Goal: Task Accomplishment & Management: Manage account settings

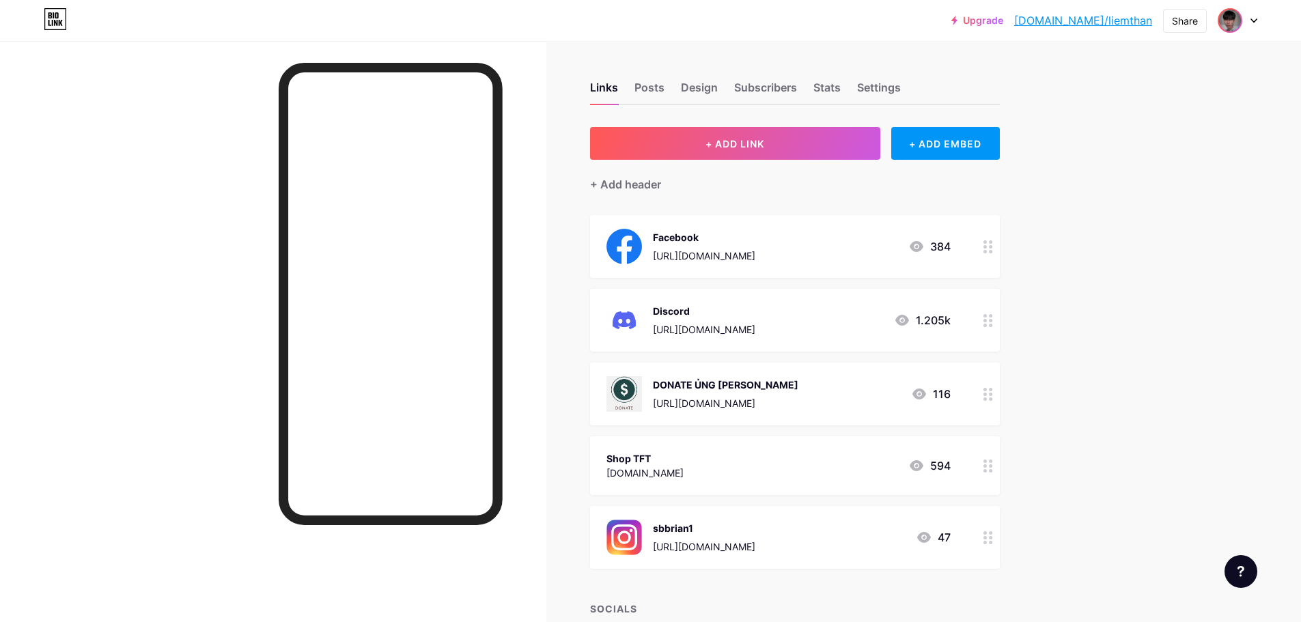
click at [1243, 27] on div at bounding box center [1238, 20] width 40 height 25
click at [1139, 191] on li "Logout" at bounding box center [1172, 192] width 169 height 37
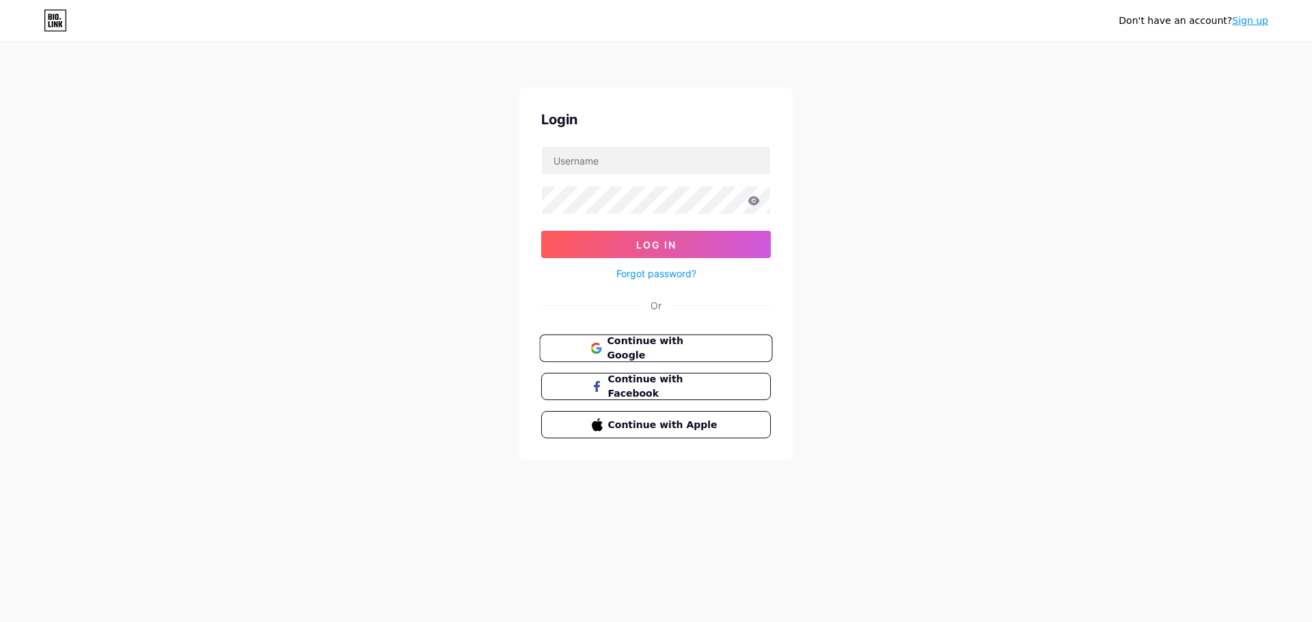
click at [687, 353] on span "Continue with Google" at bounding box center [664, 348] width 114 height 29
click at [605, 164] on input "text" at bounding box center [656, 160] width 228 height 27
click at [1239, 25] on link "Sign up" at bounding box center [1250, 20] width 36 height 11
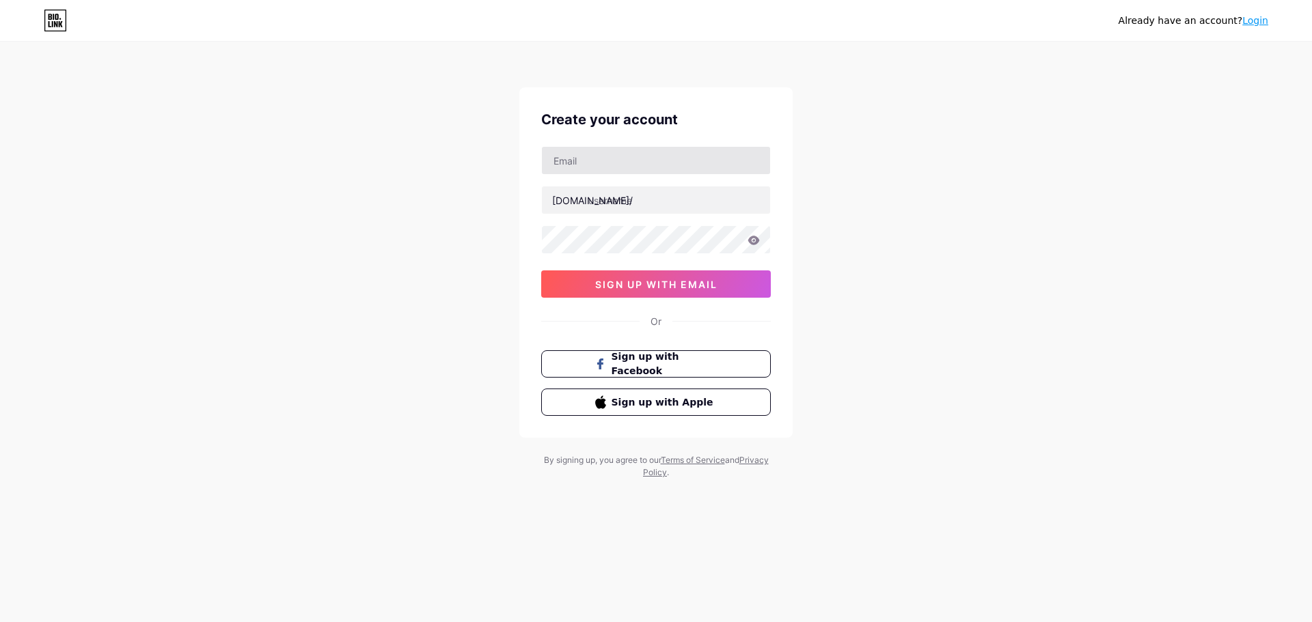
drag, startPoint x: 613, startPoint y: 180, endPoint x: 626, endPoint y: 174, distance: 13.7
click at [616, 178] on div "bio.link/ 0cAFcWeA4ti6cdUluR4pfJxTSGOiOX5kZ0DmxVzQ0j4ASydnBSh_fMsZZ4l13h3c9HZfo…" at bounding box center [656, 222] width 230 height 152
click at [626, 173] on input "text" at bounding box center [656, 160] width 228 height 27
click at [629, 171] on input "text" at bounding box center [656, 160] width 228 height 27
paste input "hoavskhoa@gmail.com"
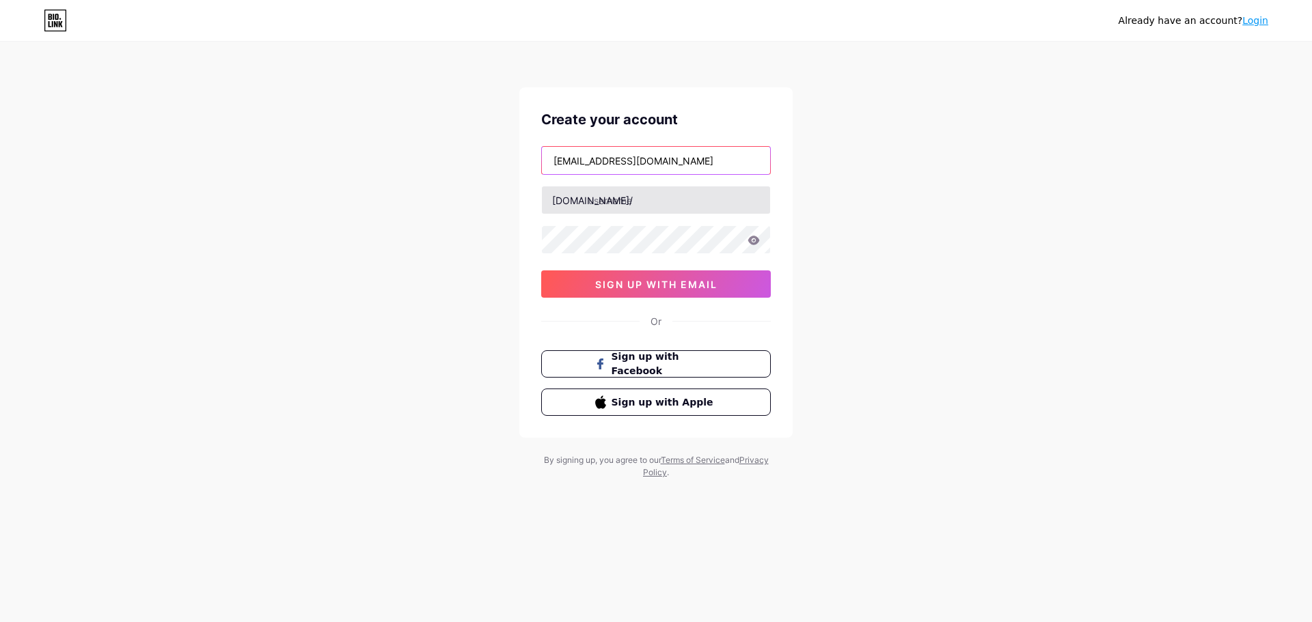
type input "hoavskhoa@gmail.com"
click at [642, 202] on input "text" at bounding box center [656, 200] width 228 height 27
type input "hoaluu1"
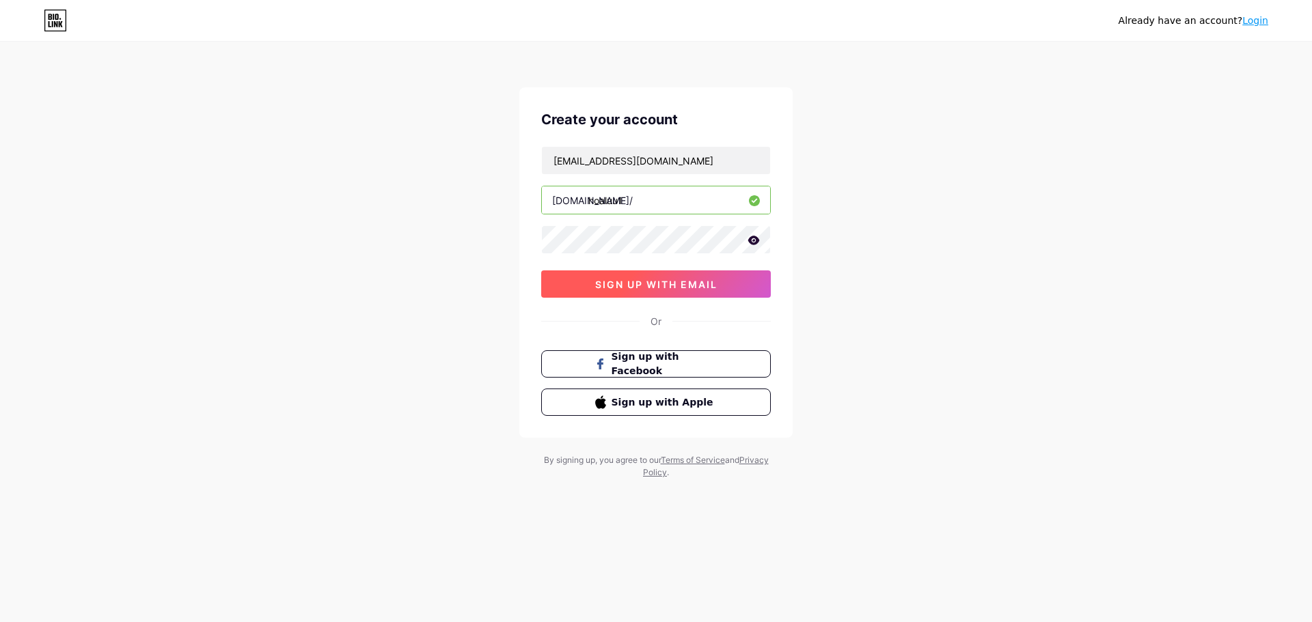
click at [680, 287] on span "sign up with email" at bounding box center [656, 285] width 122 height 12
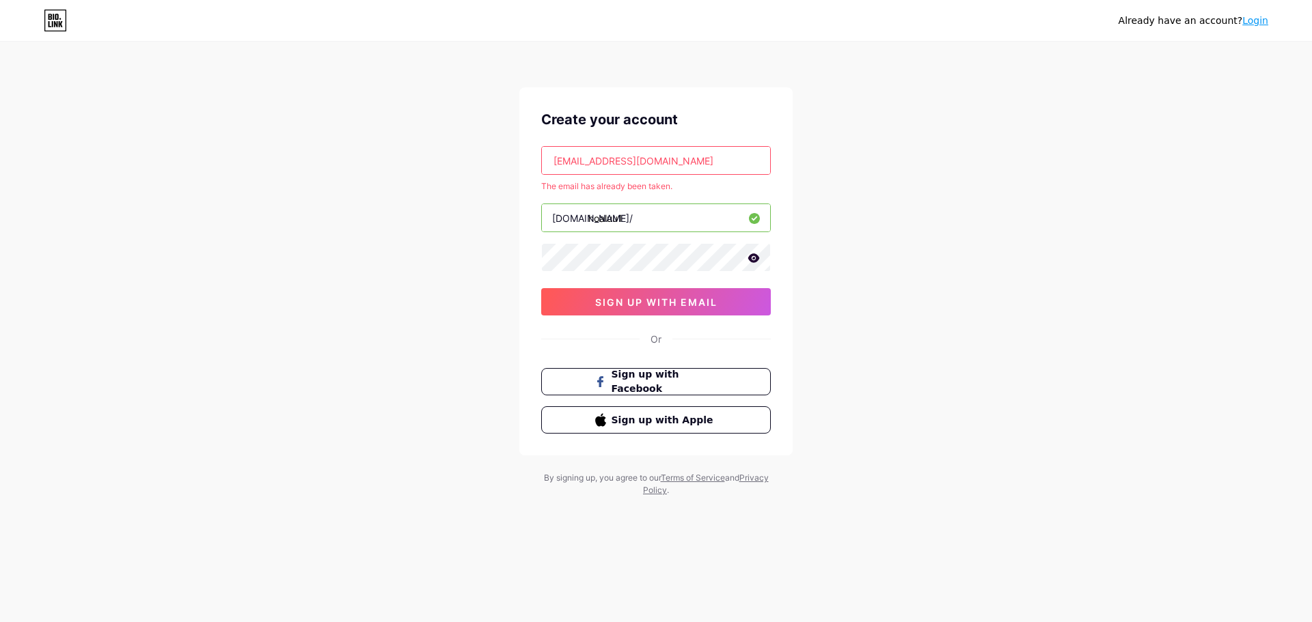
click at [722, 164] on input "hoavskhoa@gmail.com" at bounding box center [656, 160] width 228 height 27
click at [1248, 23] on link "Login" at bounding box center [1255, 20] width 26 height 11
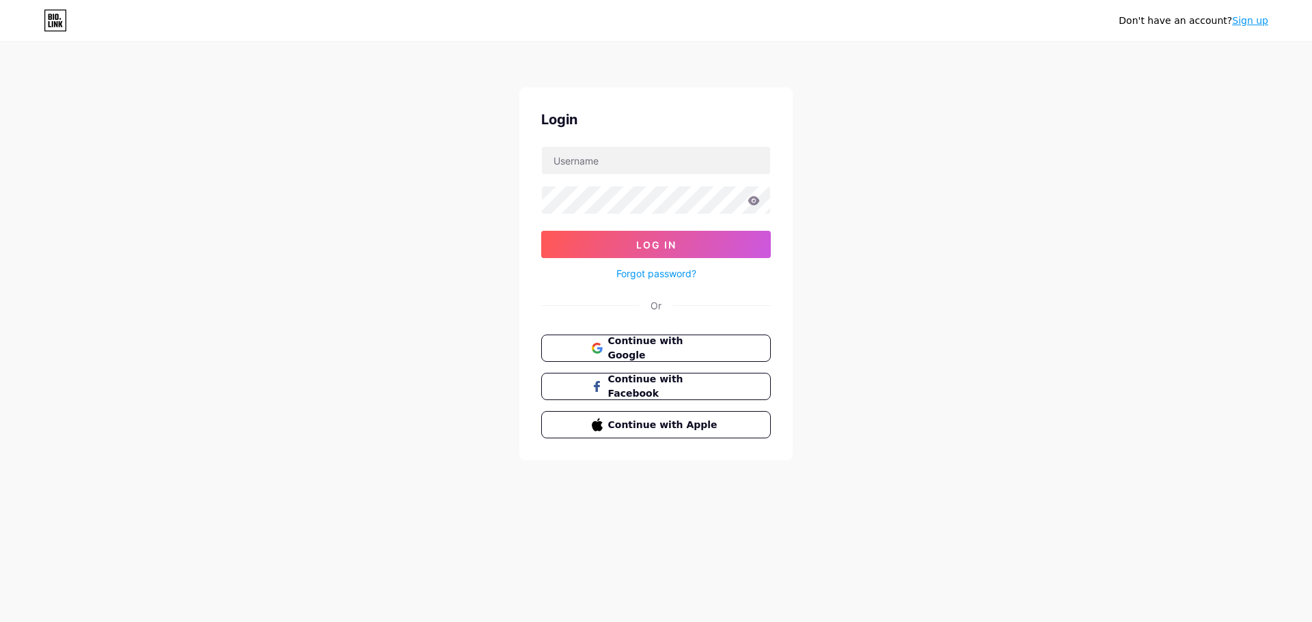
drag, startPoint x: 413, startPoint y: 311, endPoint x: 420, endPoint y: 309, distance: 7.1
click at [413, 311] on div "Don't have an account? Sign up Login Log In Forgot password? Or Continue with G…" at bounding box center [656, 252] width 1312 height 504
drag, startPoint x: 669, startPoint y: 355, endPoint x: 684, endPoint y: 351, distance: 14.7
click at [669, 355] on button "Continue with Google" at bounding box center [655, 349] width 233 height 28
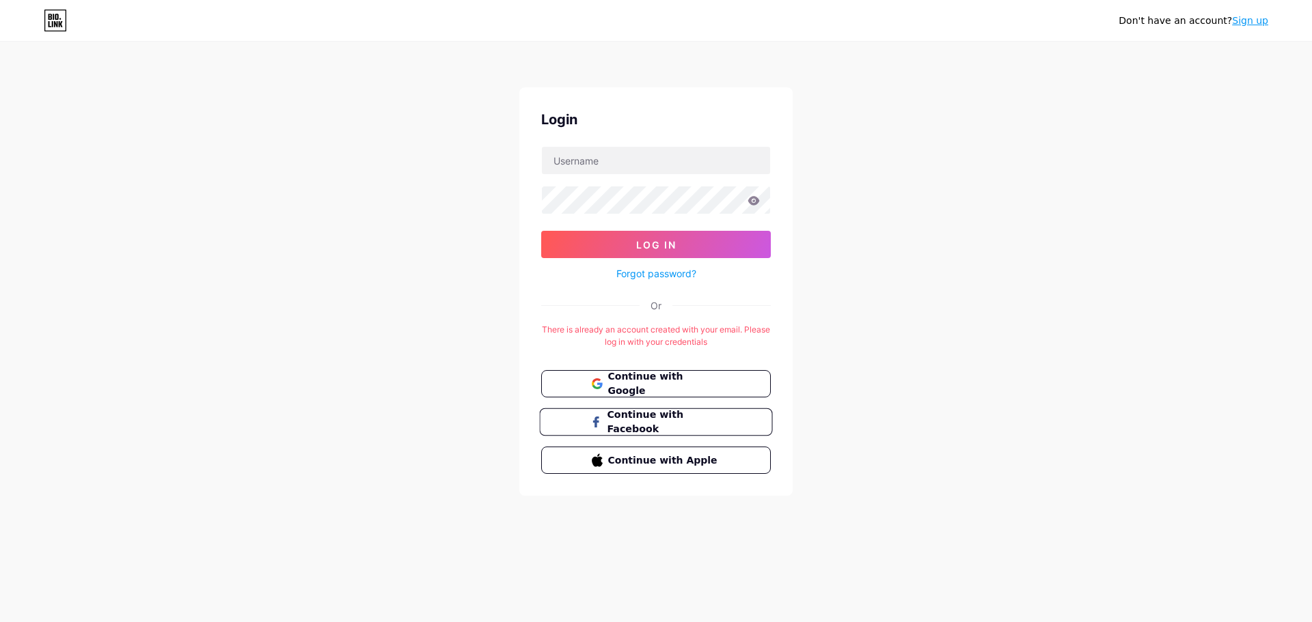
click at [695, 424] on span "Continue with Facebook" at bounding box center [664, 422] width 114 height 29
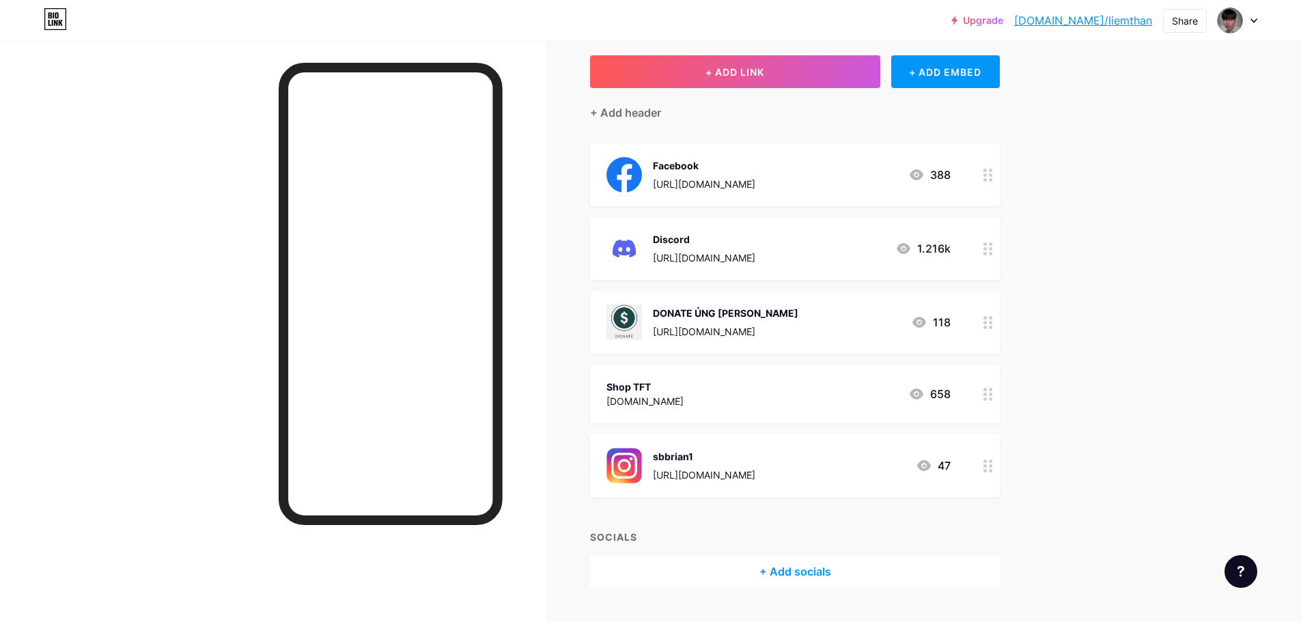
scroll to position [105, 0]
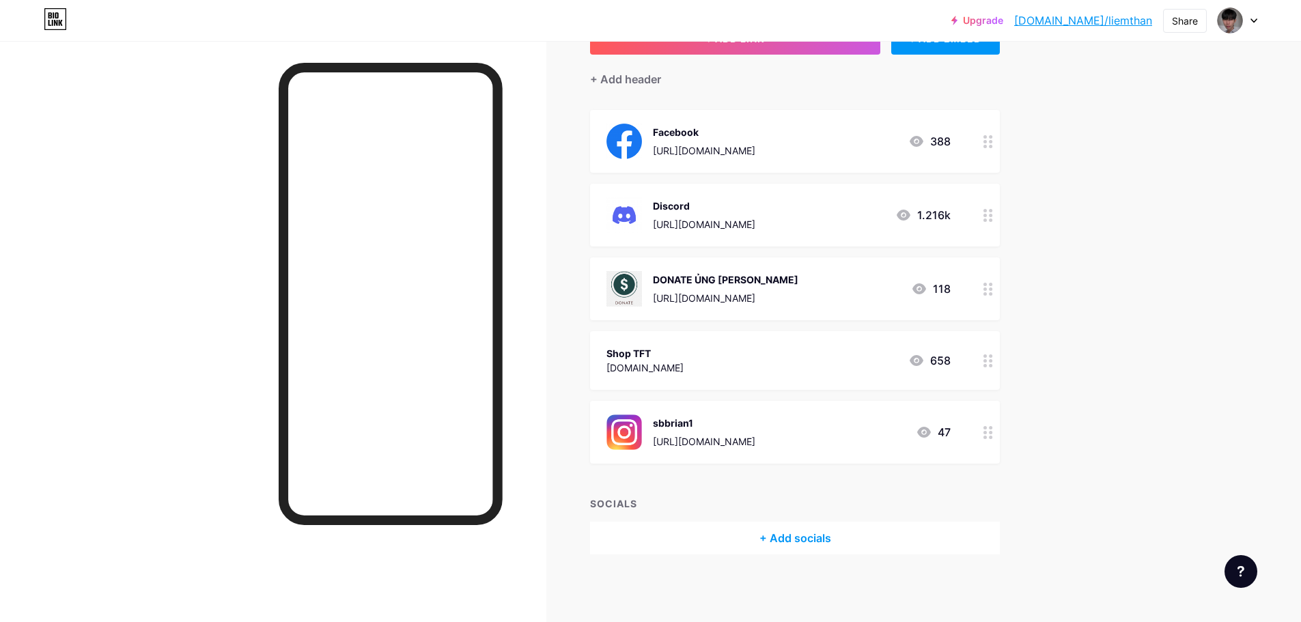
click at [732, 428] on div "sbbrian1" at bounding box center [704, 423] width 102 height 14
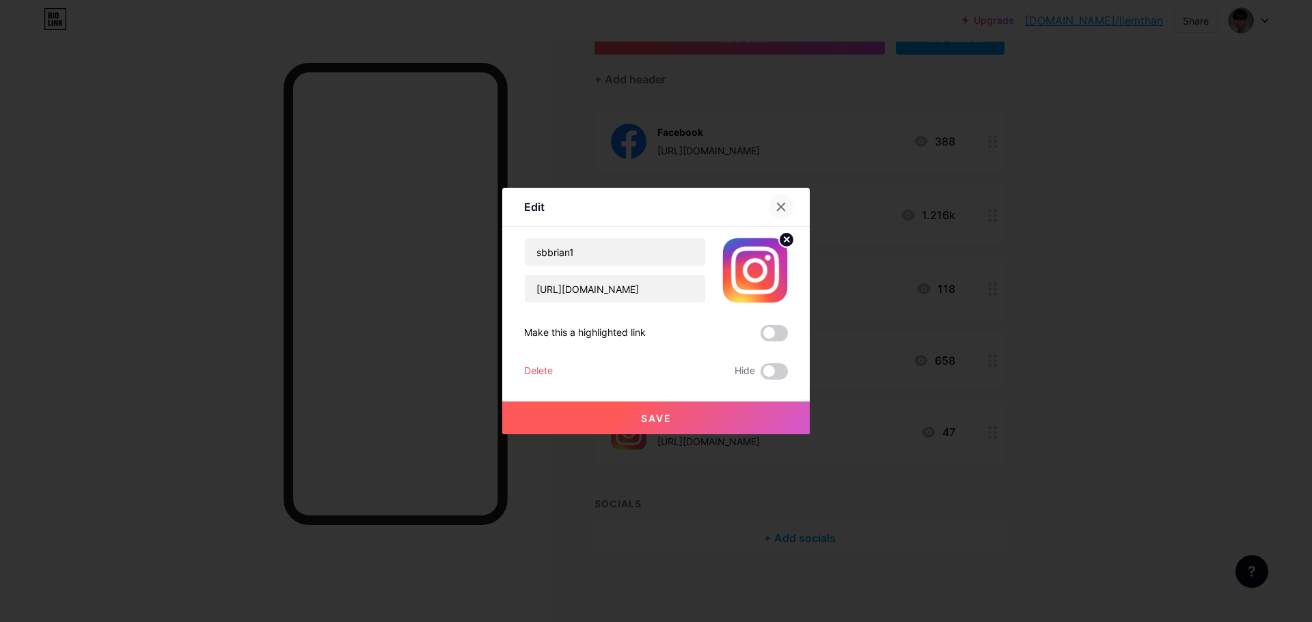
click at [790, 212] on div at bounding box center [781, 207] width 25 height 25
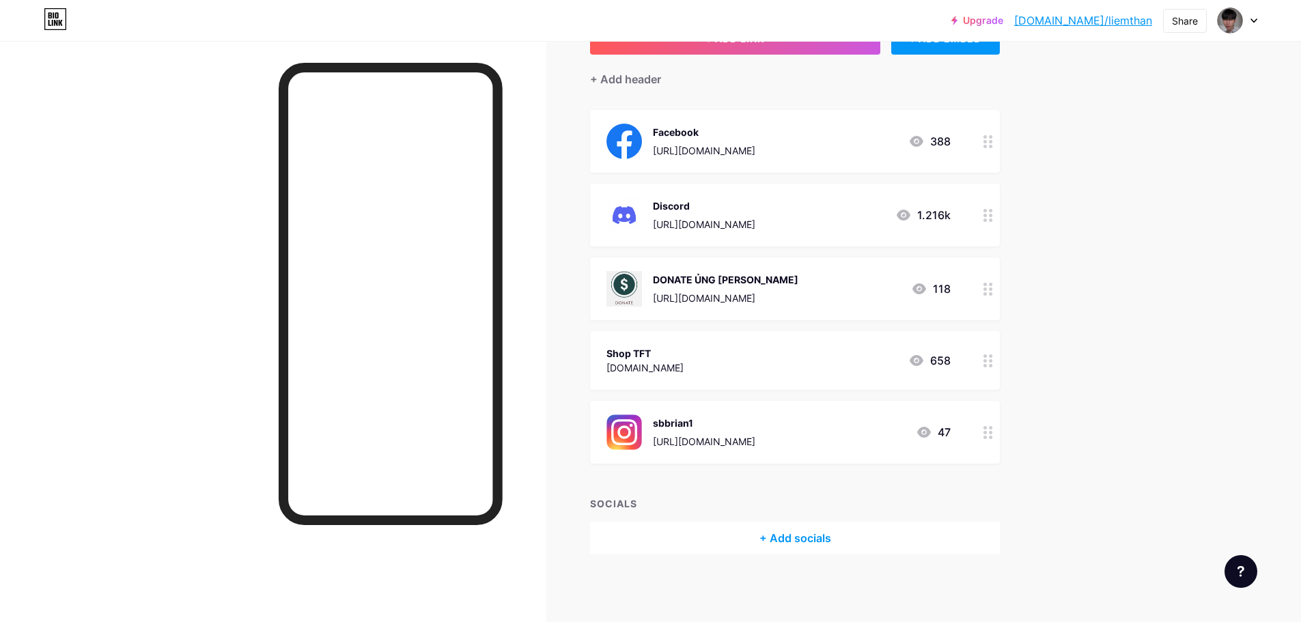
click at [986, 217] on div at bounding box center [988, 215] width 23 height 63
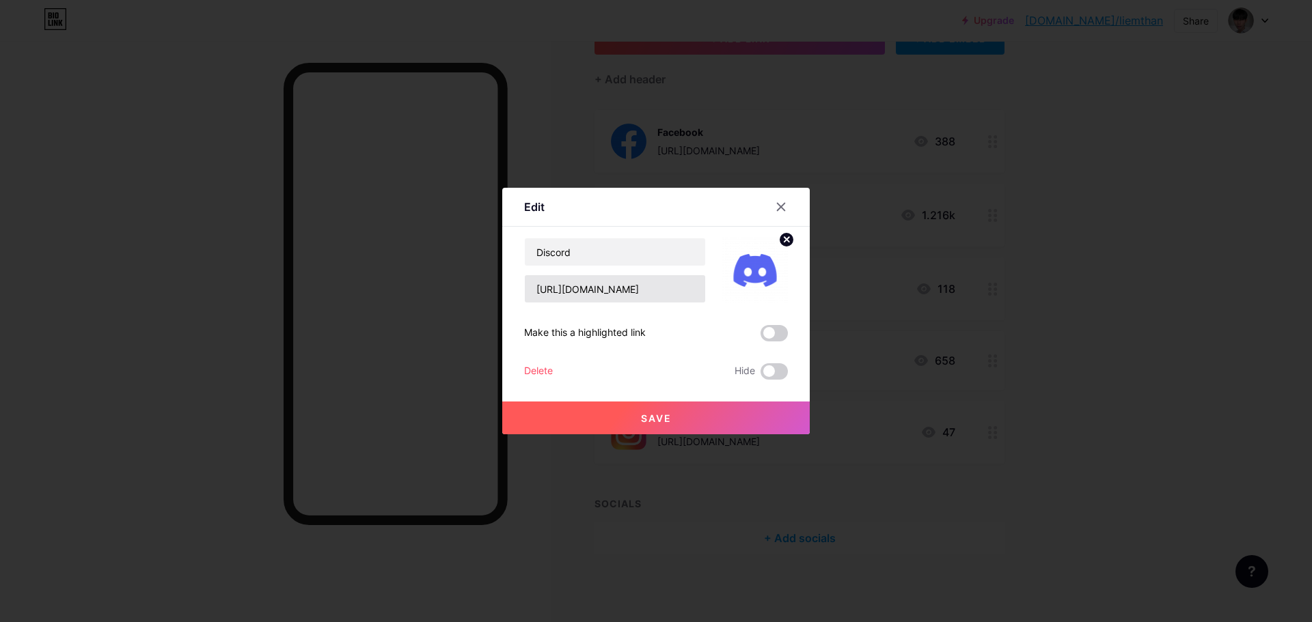
drag, startPoint x: 625, startPoint y: 309, endPoint x: 631, endPoint y: 296, distance: 14.7
click at [624, 309] on div "Discord https://discord.gg/pP6DCfjza8 Make this a highlighted link Delete Hide …" at bounding box center [656, 309] width 264 height 142
click at [631, 296] on input "[URL][DOMAIN_NAME]" at bounding box center [615, 288] width 180 height 27
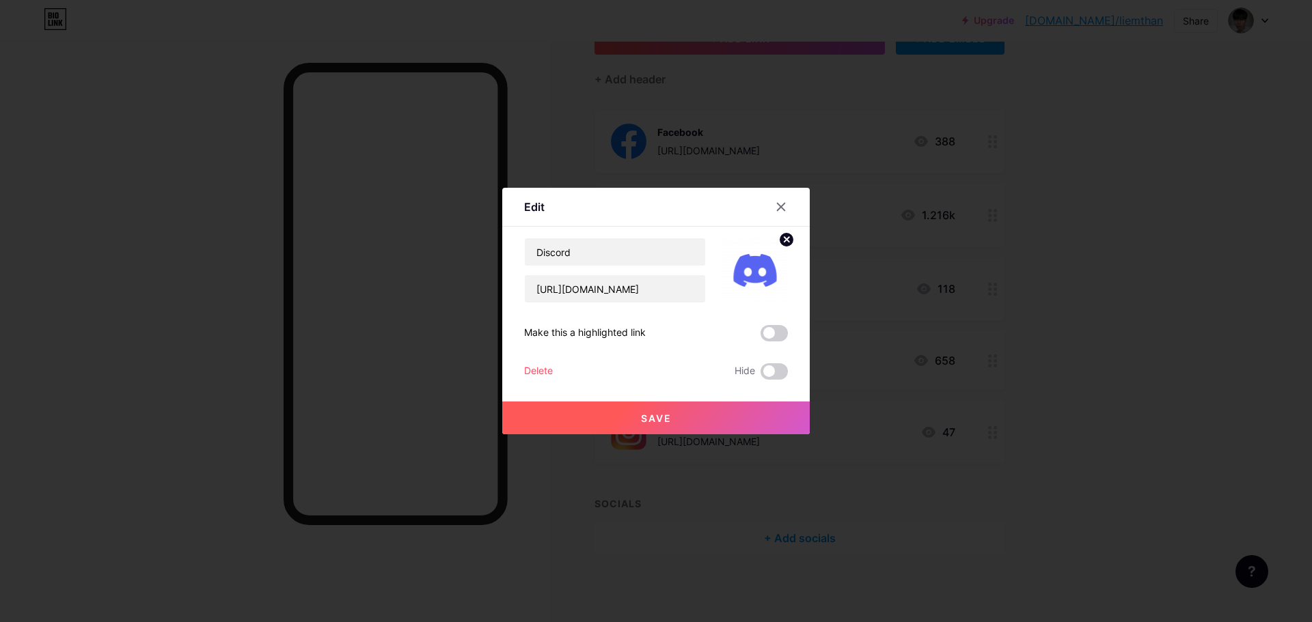
drag, startPoint x: 686, startPoint y: 412, endPoint x: 723, endPoint y: 423, distance: 39.1
click at [685, 412] on button "Save" at bounding box center [655, 418] width 307 height 33
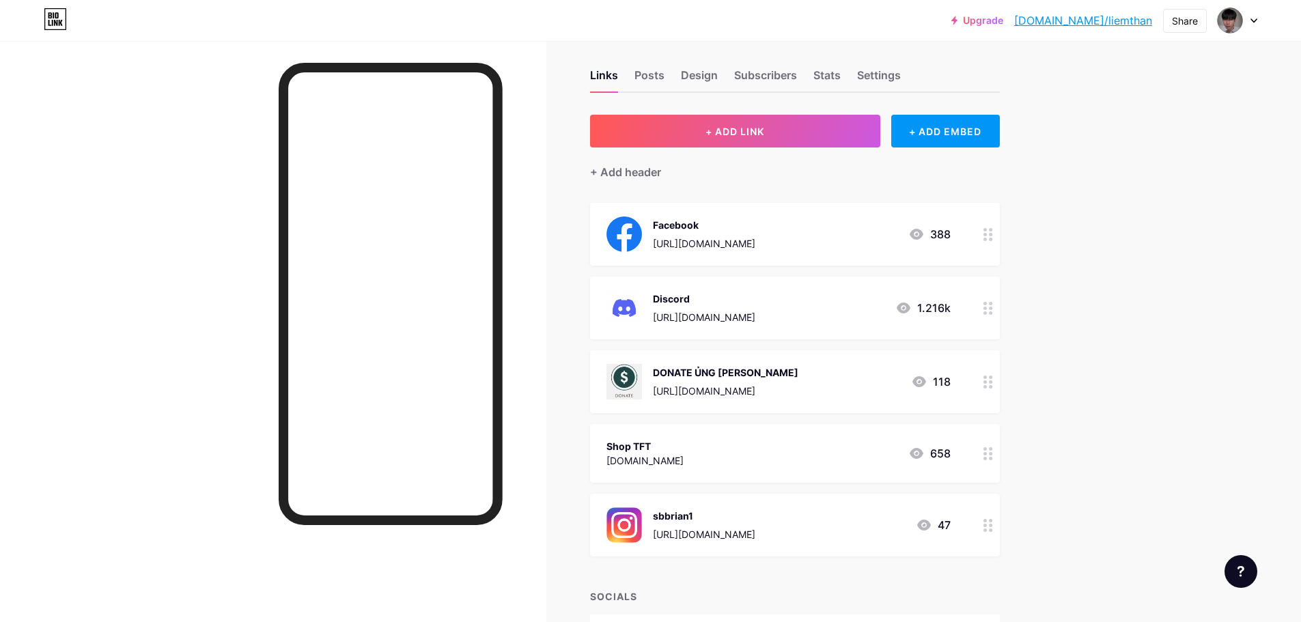
scroll to position [0, 0]
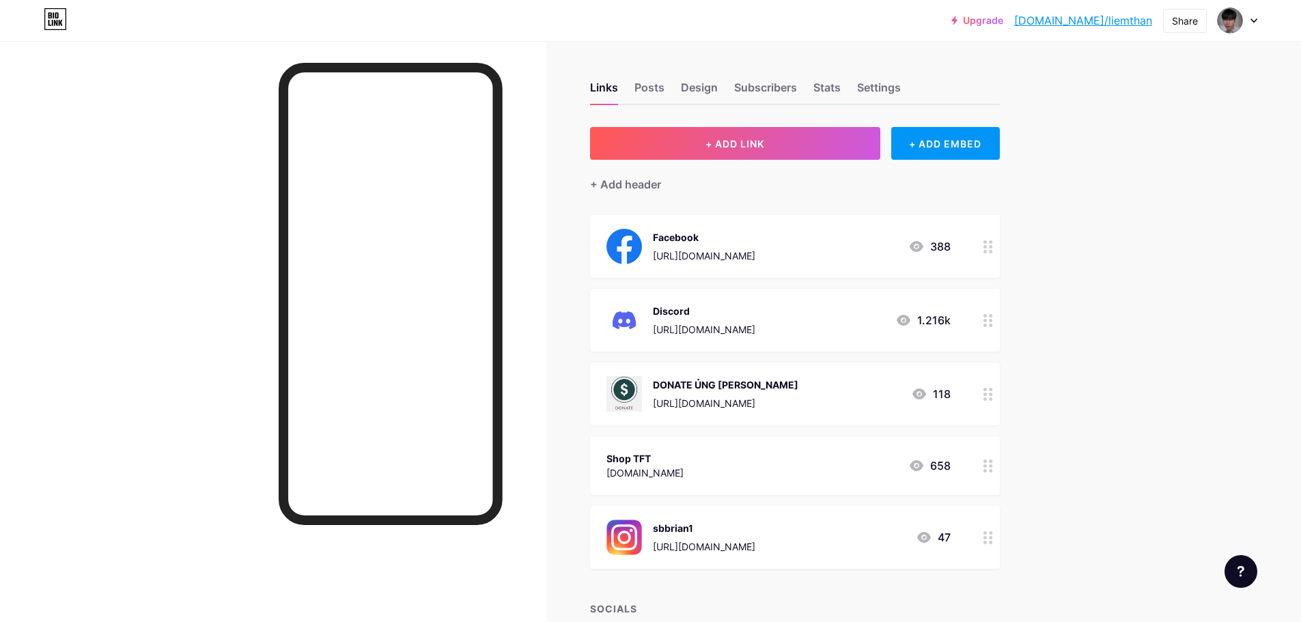
click at [1243, 17] on div at bounding box center [1238, 20] width 40 height 25
click at [1169, 88] on div "Nguyen Thanh Liem bio.link/liemthan" at bounding box center [1179, 88] width 105 height 25
click at [1249, 31] on div at bounding box center [1238, 20] width 40 height 25
click at [1109, 89] on img at bounding box center [1110, 88] width 22 height 22
click at [652, 94] on div "Posts" at bounding box center [650, 91] width 30 height 25
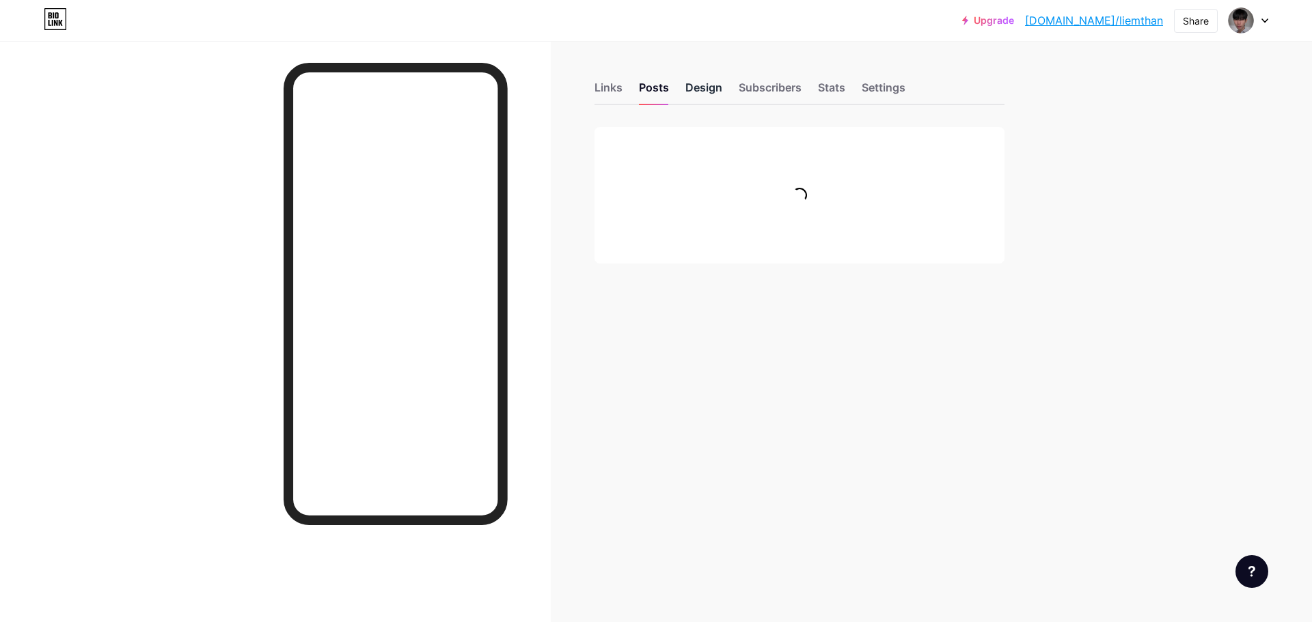
click at [697, 89] on div "Design" at bounding box center [703, 91] width 37 height 25
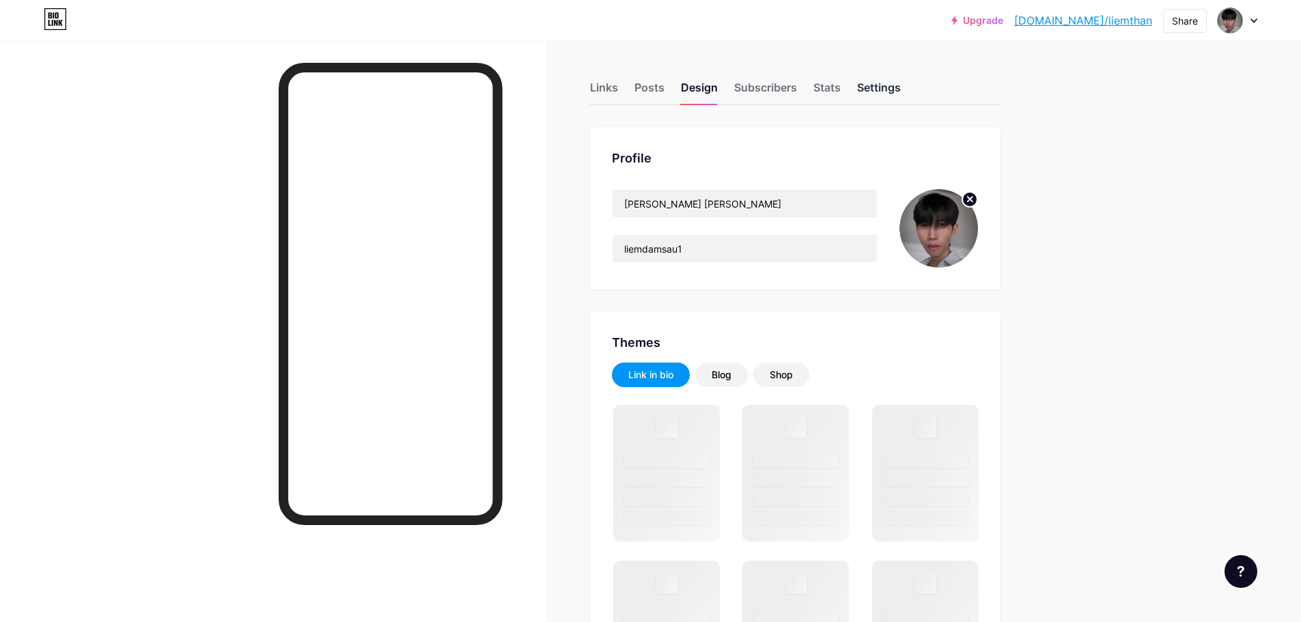
click at [885, 89] on div "Settings" at bounding box center [879, 91] width 44 height 25
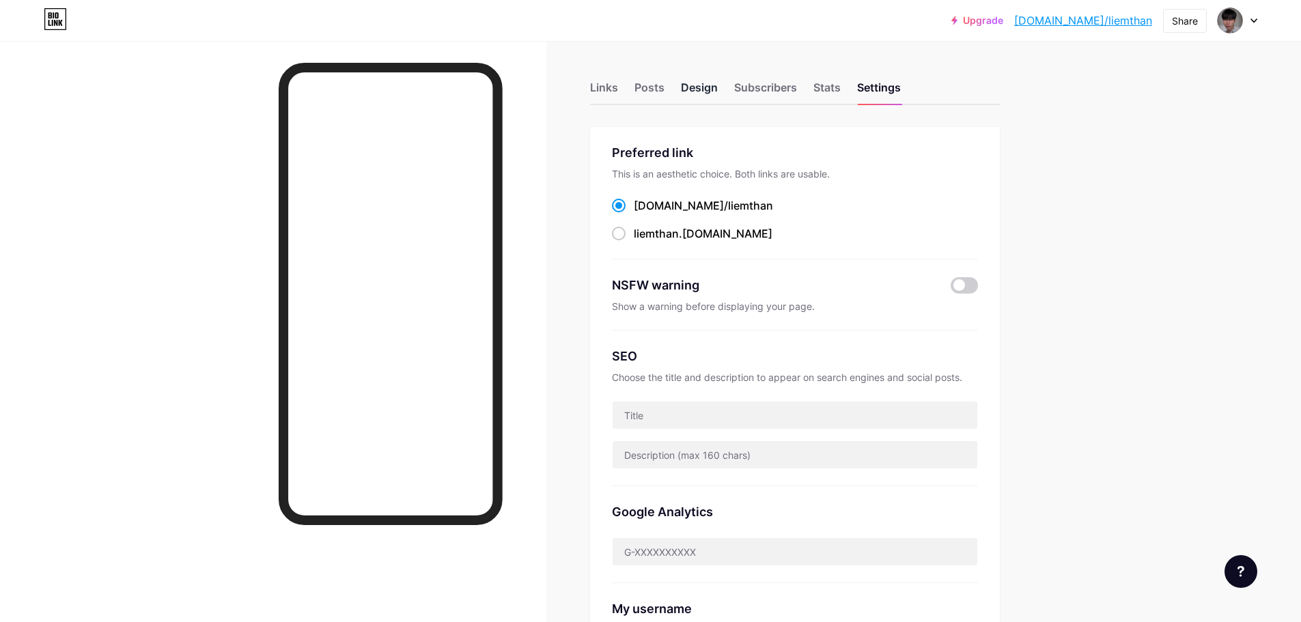
click at [703, 96] on div "Design" at bounding box center [699, 91] width 37 height 25
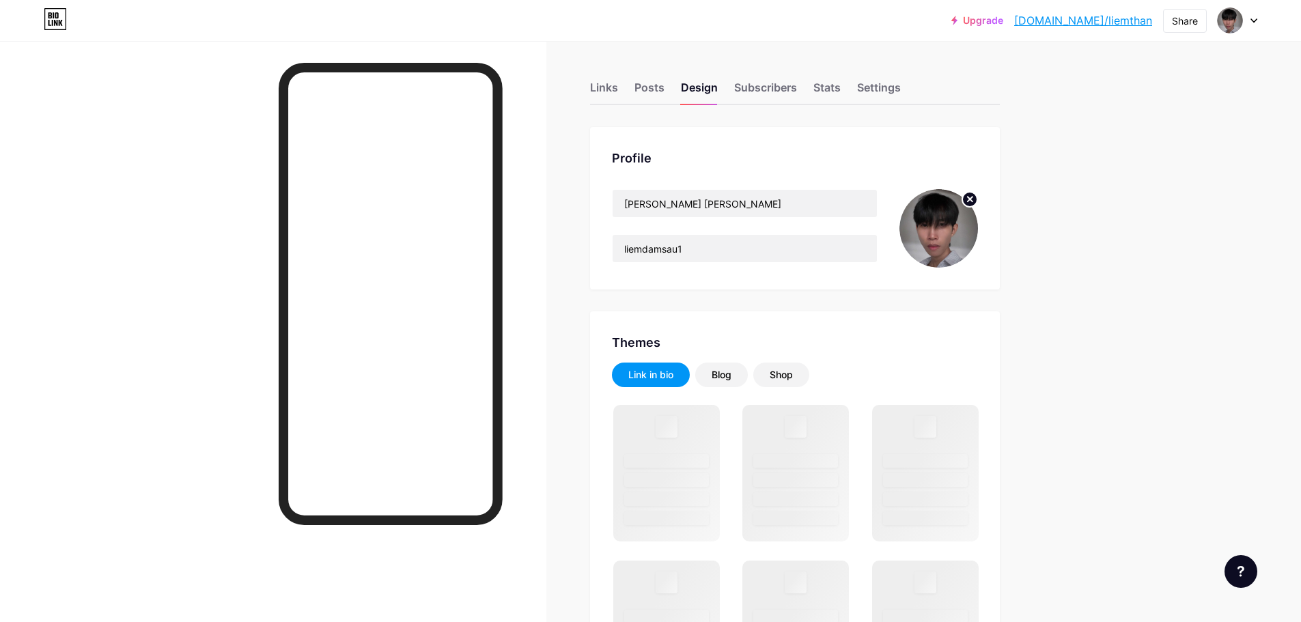
click at [930, 238] on img at bounding box center [939, 228] width 79 height 79
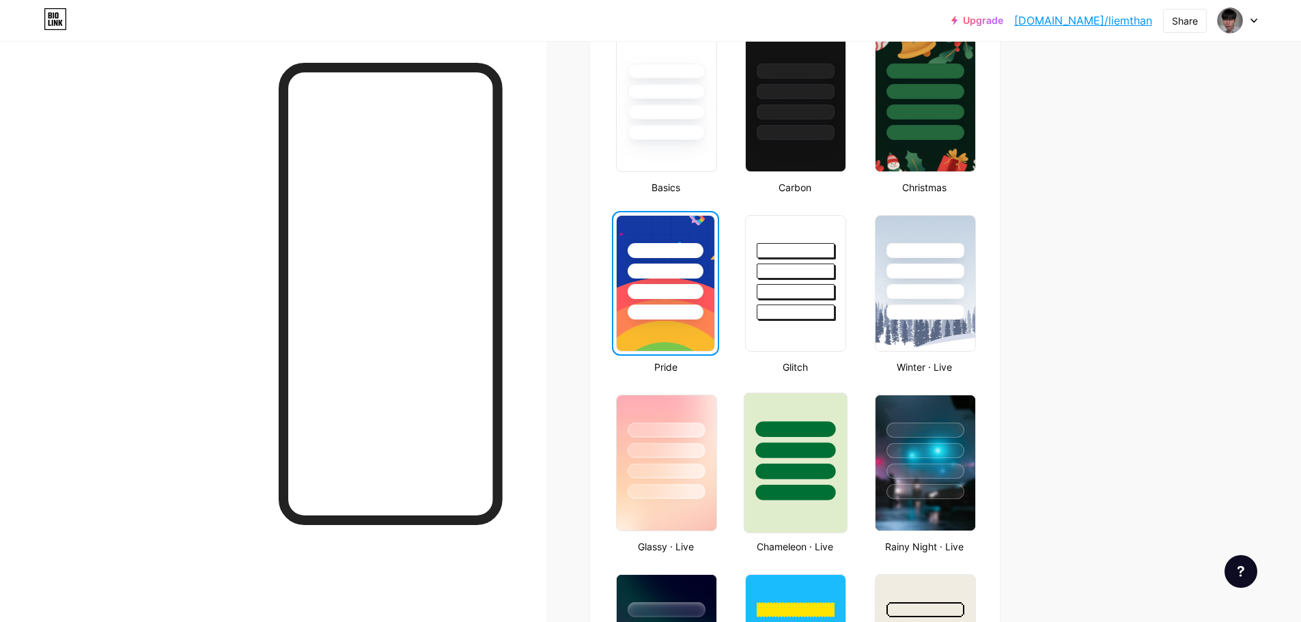
scroll to position [547, 0]
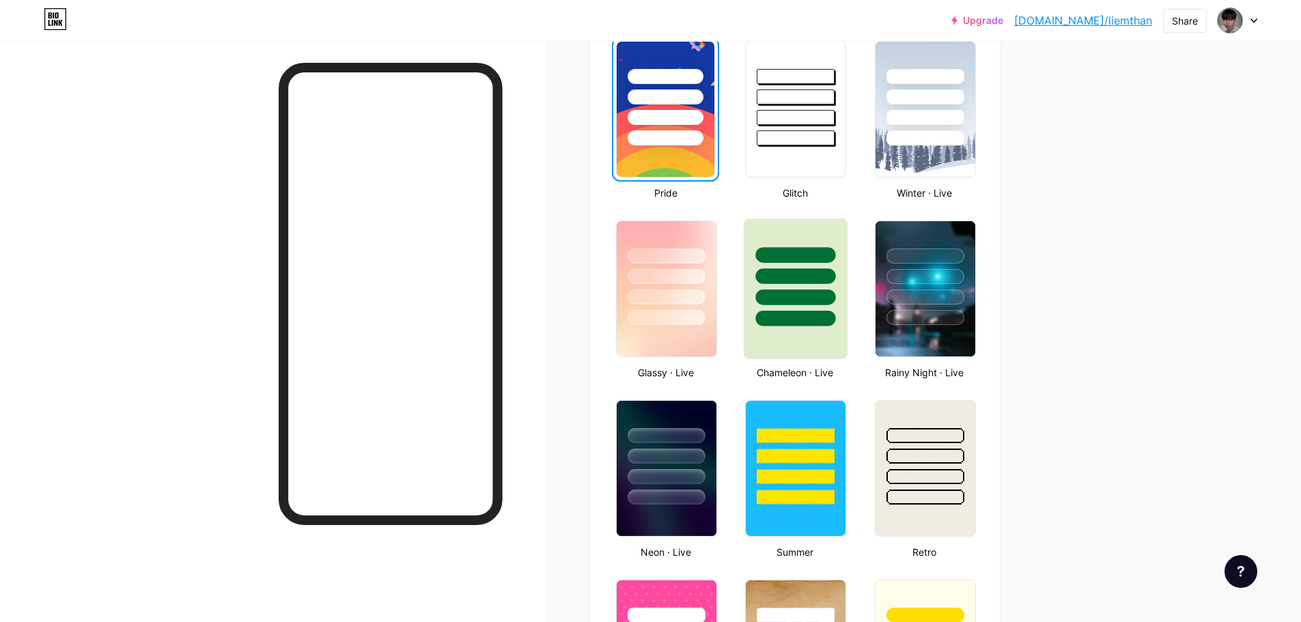
click at [811, 343] on div at bounding box center [796, 289] width 104 height 141
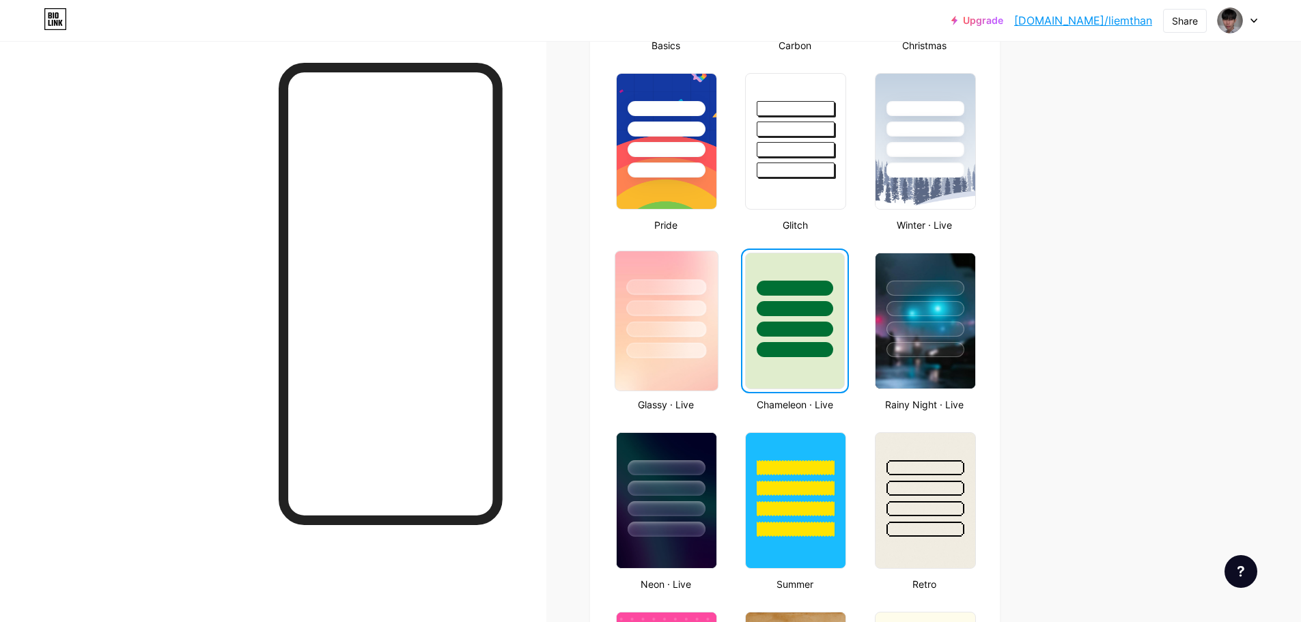
scroll to position [404, 0]
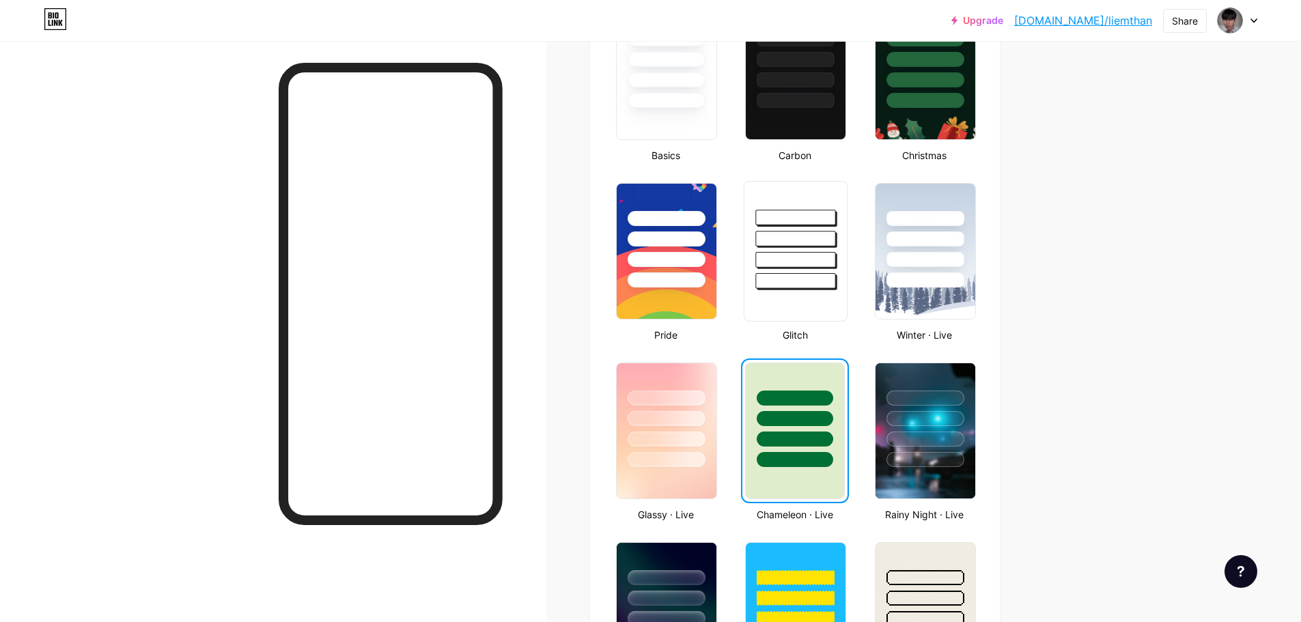
click at [805, 283] on div at bounding box center [796, 281] width 80 height 16
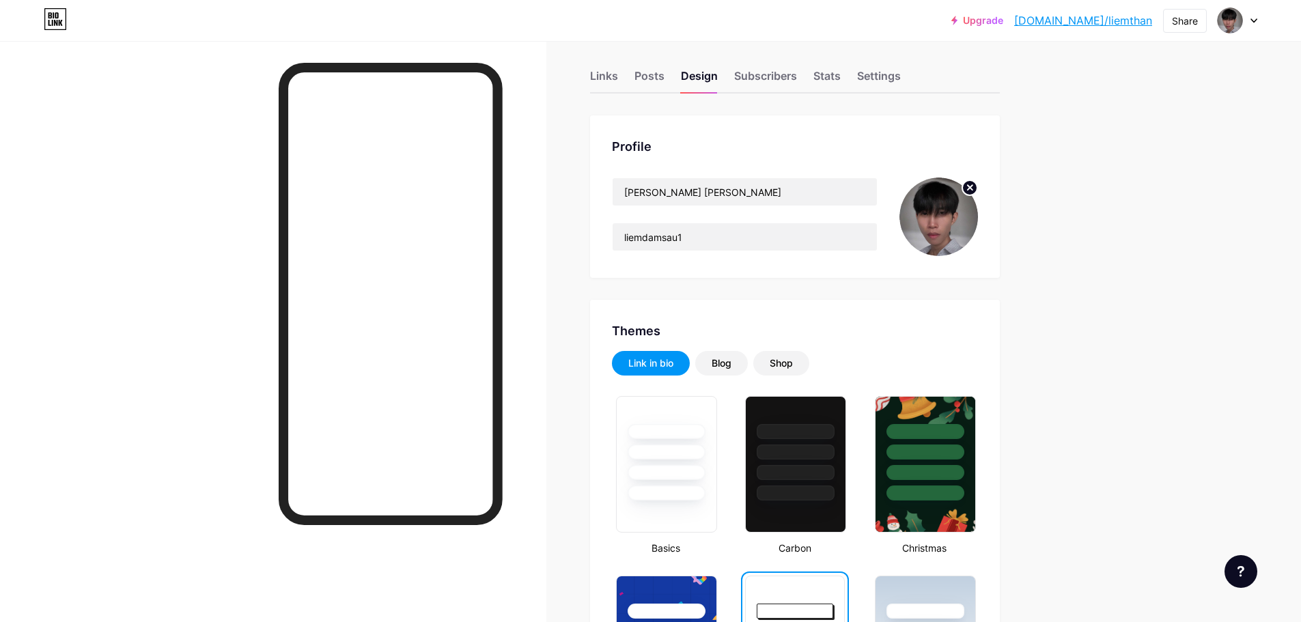
scroll to position [0, 0]
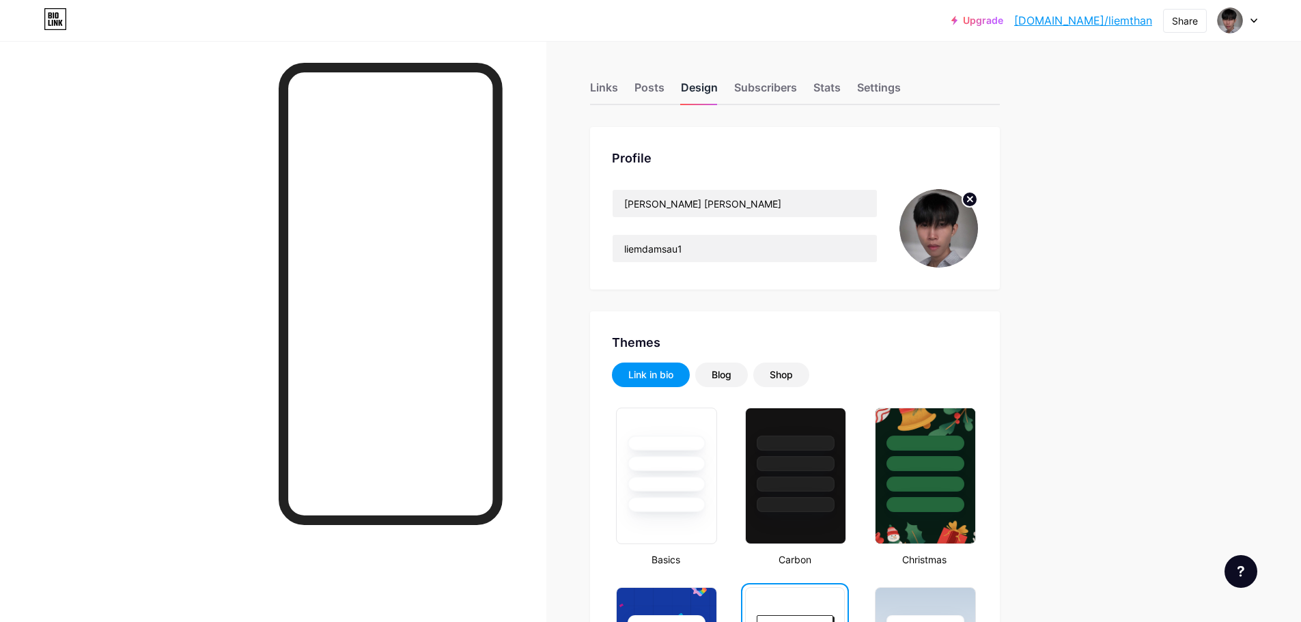
click at [718, 95] on div "Design" at bounding box center [699, 91] width 37 height 25
click at [764, 89] on div "Subscribers" at bounding box center [765, 91] width 63 height 25
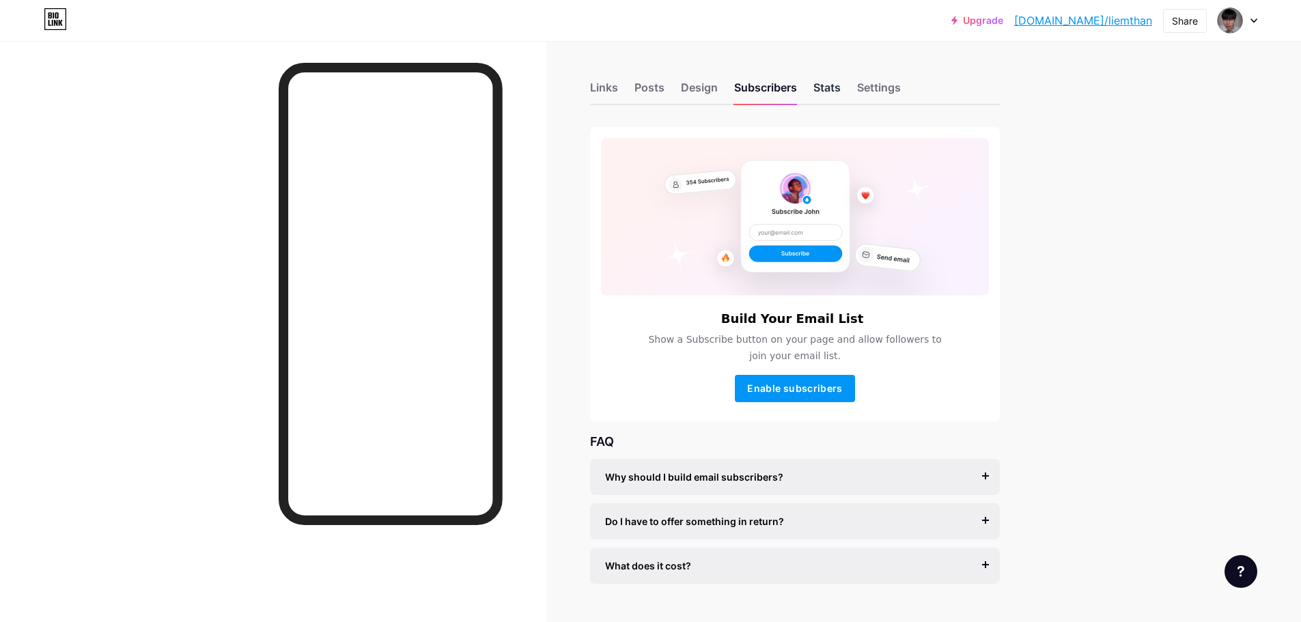
click at [832, 98] on div "Stats" at bounding box center [827, 91] width 27 height 25
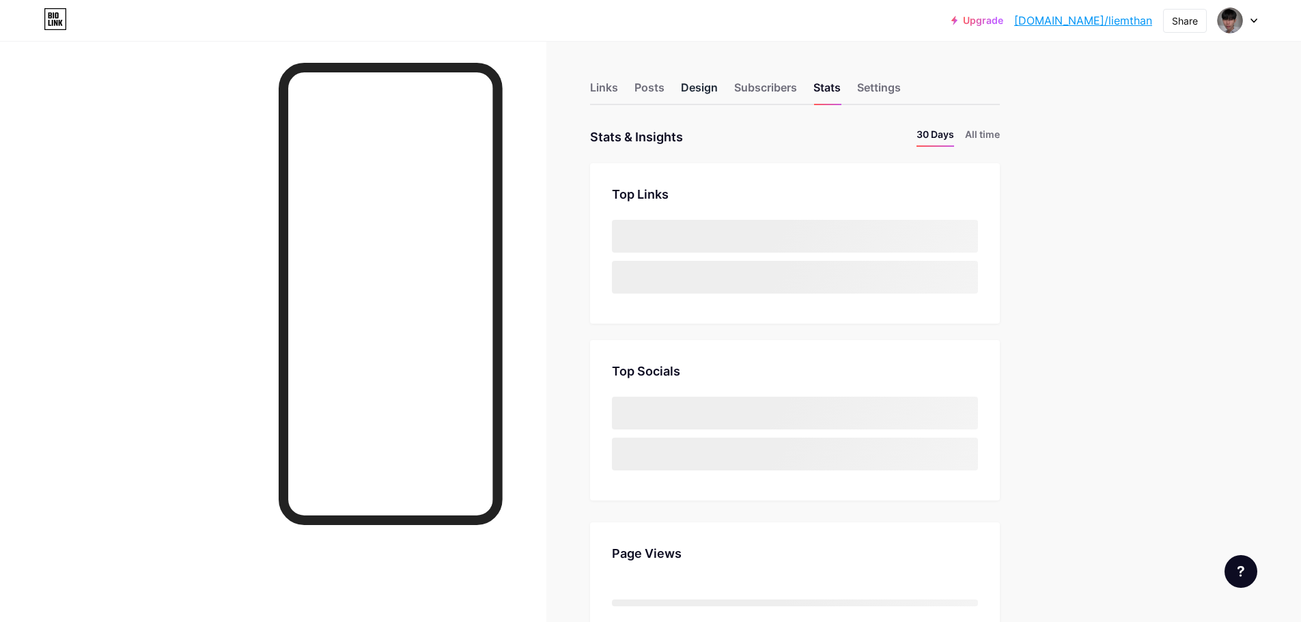
click at [715, 94] on div "Design" at bounding box center [699, 91] width 37 height 25
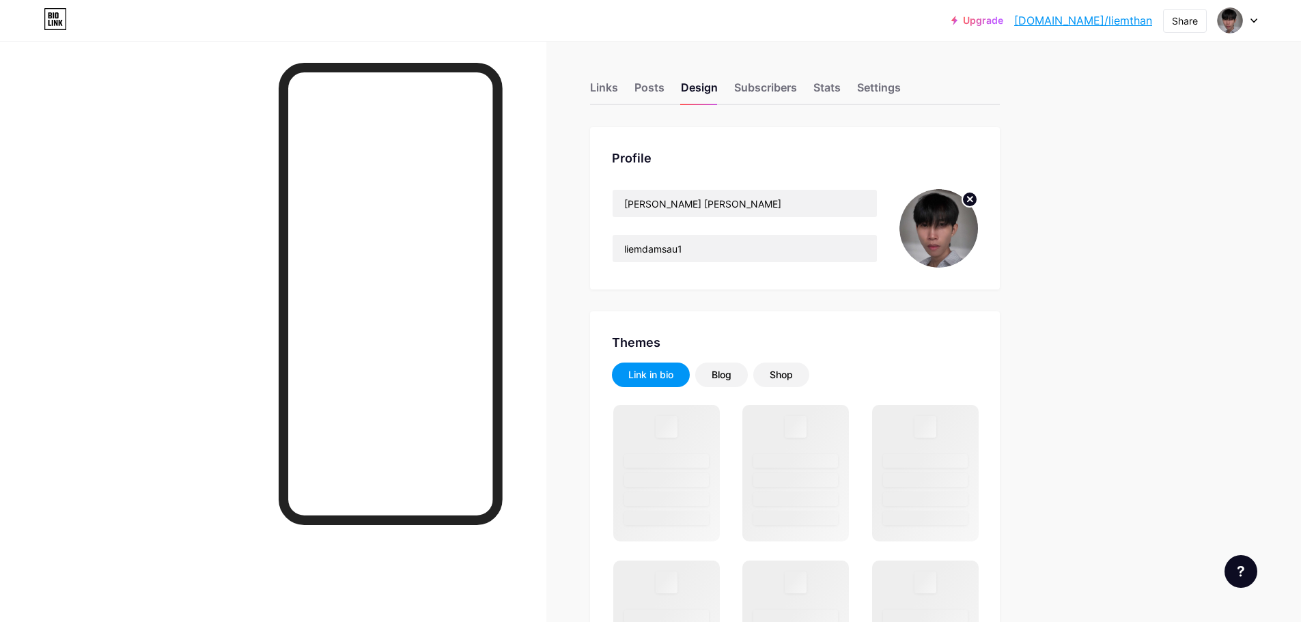
click at [927, 247] on img at bounding box center [939, 228] width 79 height 79
click at [940, 225] on img at bounding box center [939, 228] width 79 height 79
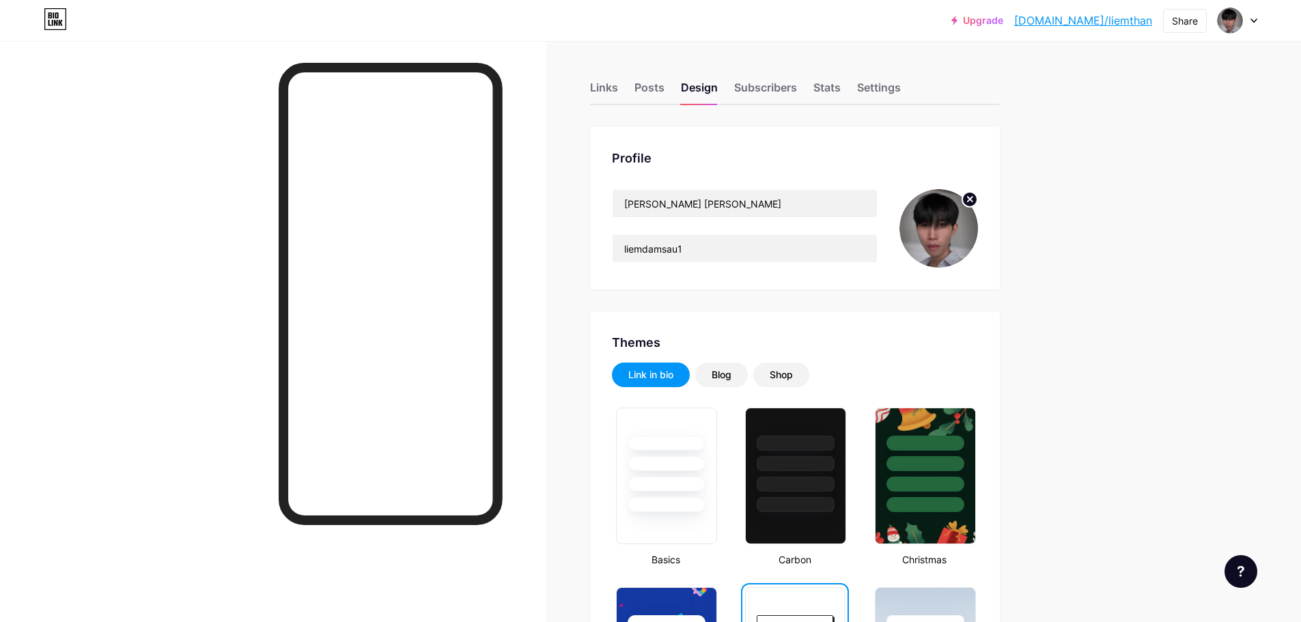
click at [949, 250] on img at bounding box center [939, 228] width 79 height 79
click at [973, 195] on circle at bounding box center [970, 199] width 15 height 15
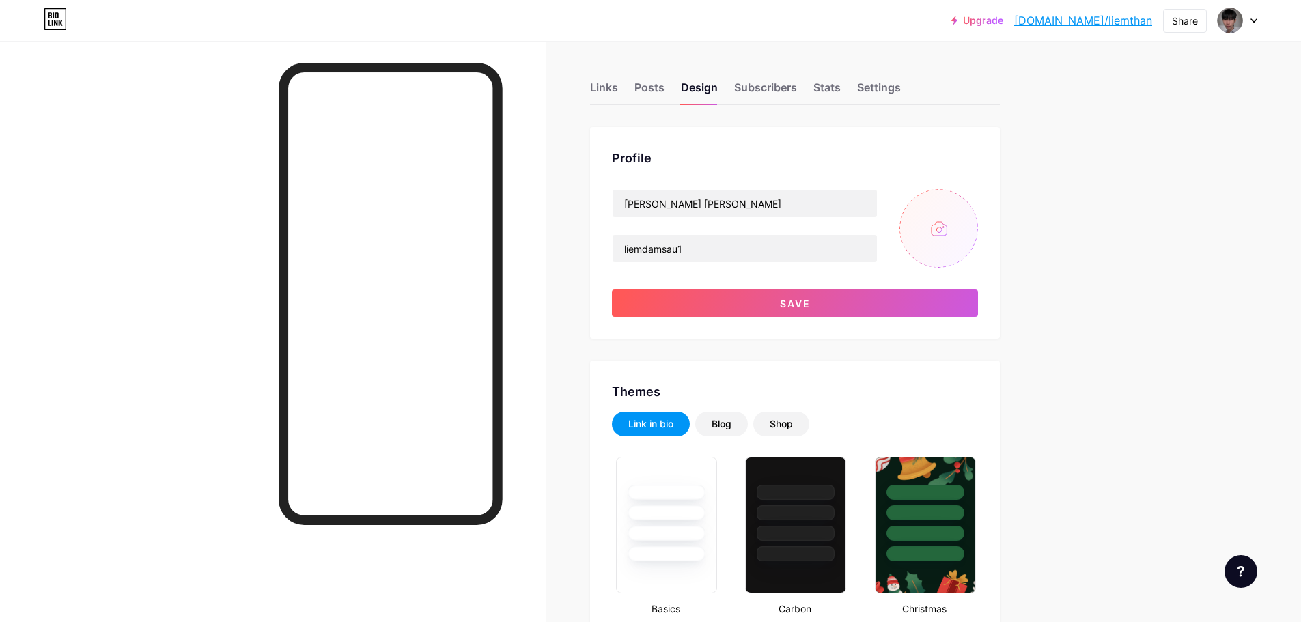
click at [938, 230] on input "file" at bounding box center [939, 228] width 79 height 79
type input "C:\fakepath\be7587a0-7ccf-4d4b-a6fd-b511505aa165.jfif"
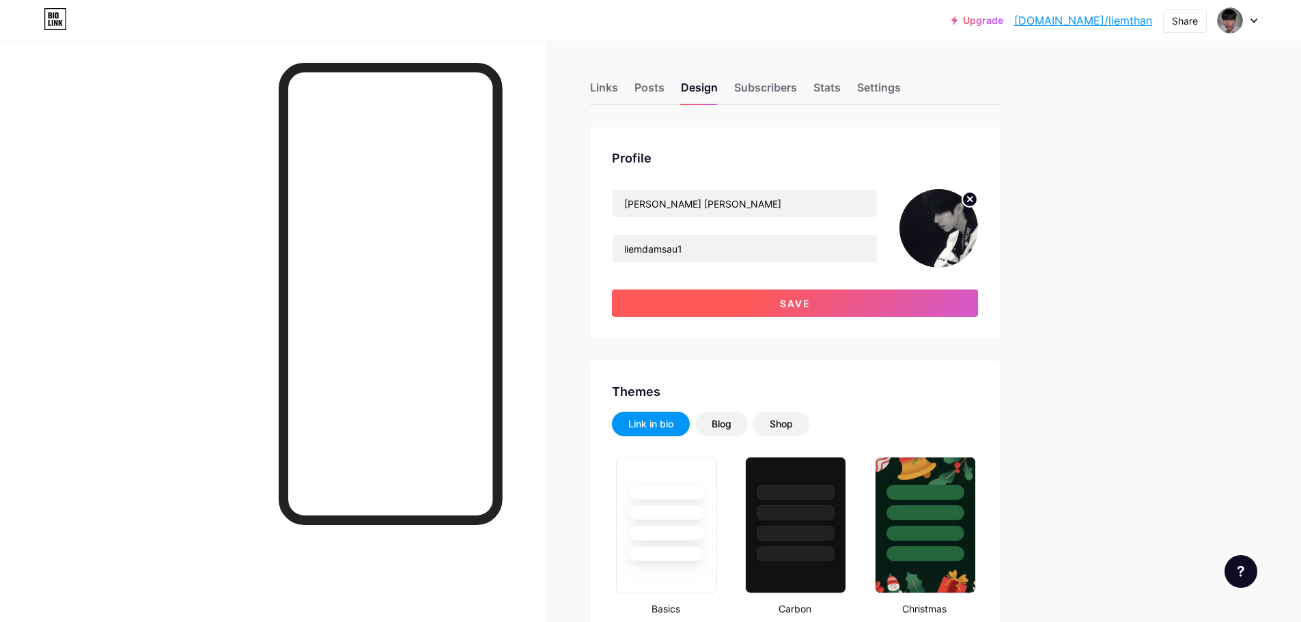
click at [888, 293] on button "Save" at bounding box center [795, 303] width 366 height 27
